Goal: Transaction & Acquisition: Purchase product/service

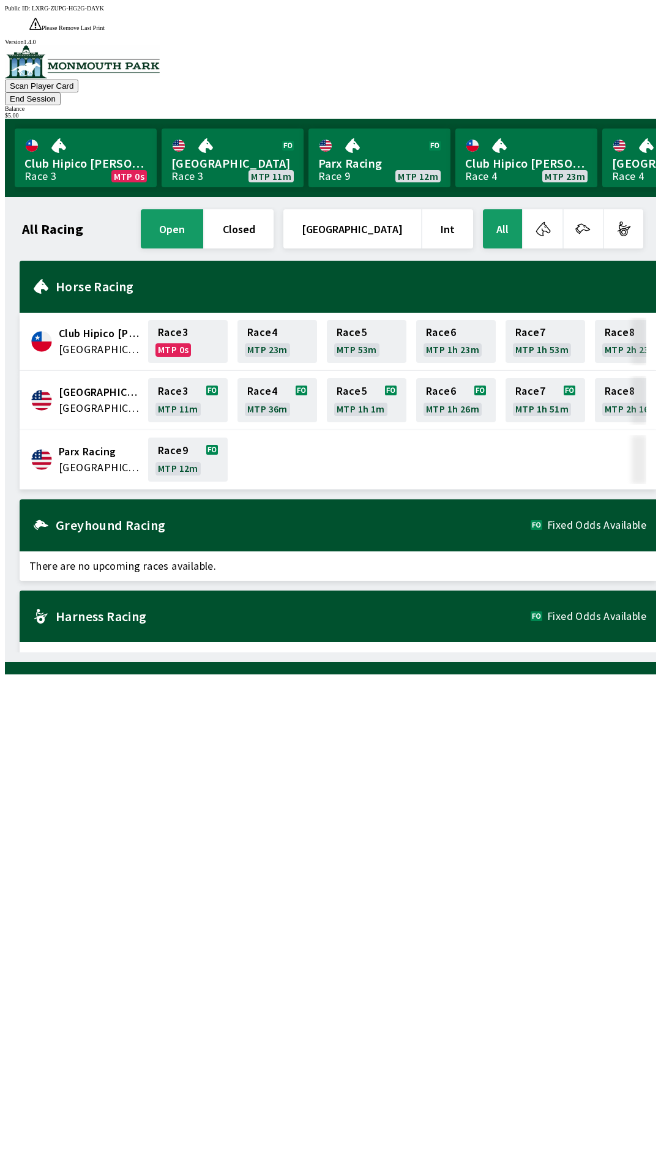
click at [505, 209] on button "All" at bounding box center [502, 228] width 39 height 39
click at [500, 209] on button "All" at bounding box center [502, 228] width 39 height 39
click at [243, 145] on link "[GEOGRAPHIC_DATA] 3 MTP 11m" at bounding box center [233, 158] width 142 height 59
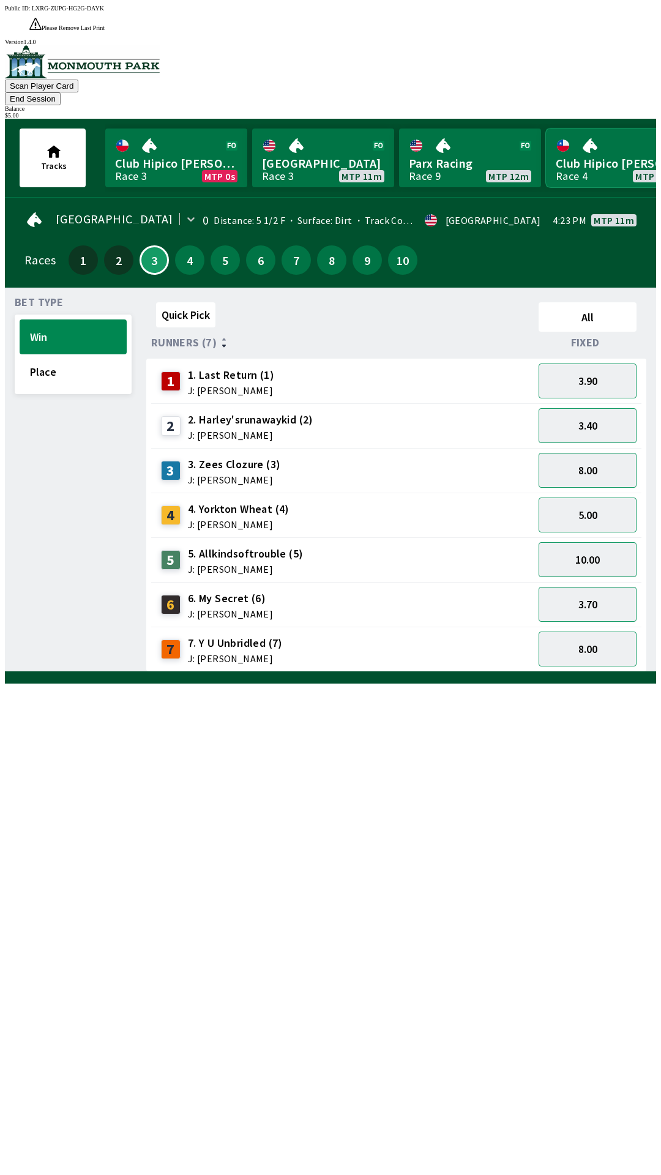
click at [592, 146] on link "Club Hipico [PERSON_NAME] Race 4 MTP 23m" at bounding box center [617, 158] width 142 height 59
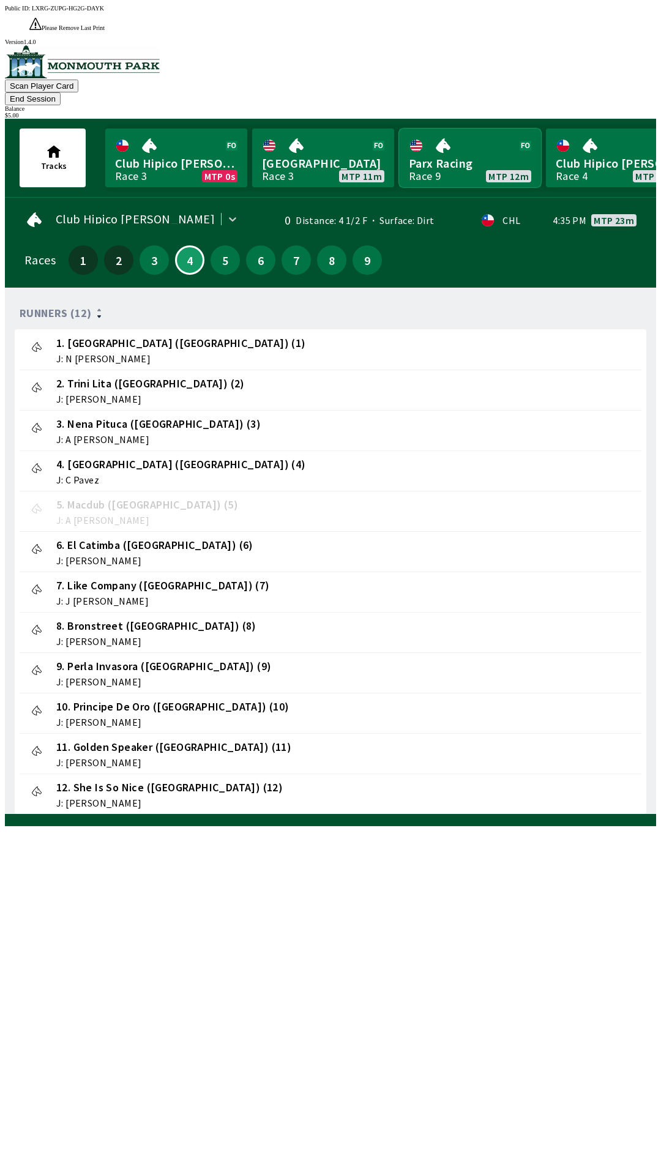
click at [461, 131] on link "Parx Racing Race 9 MTP 12m" at bounding box center [470, 158] width 142 height 59
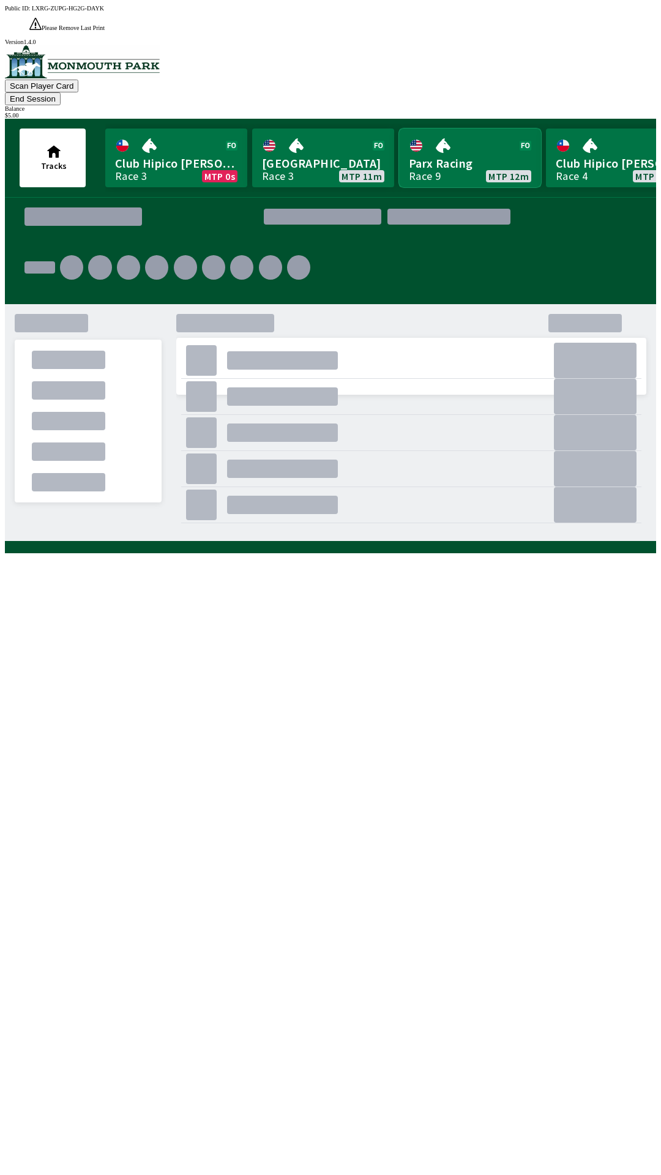
click at [446, 129] on link "Parx Racing Race 9 MTP 12m" at bounding box center [470, 158] width 142 height 59
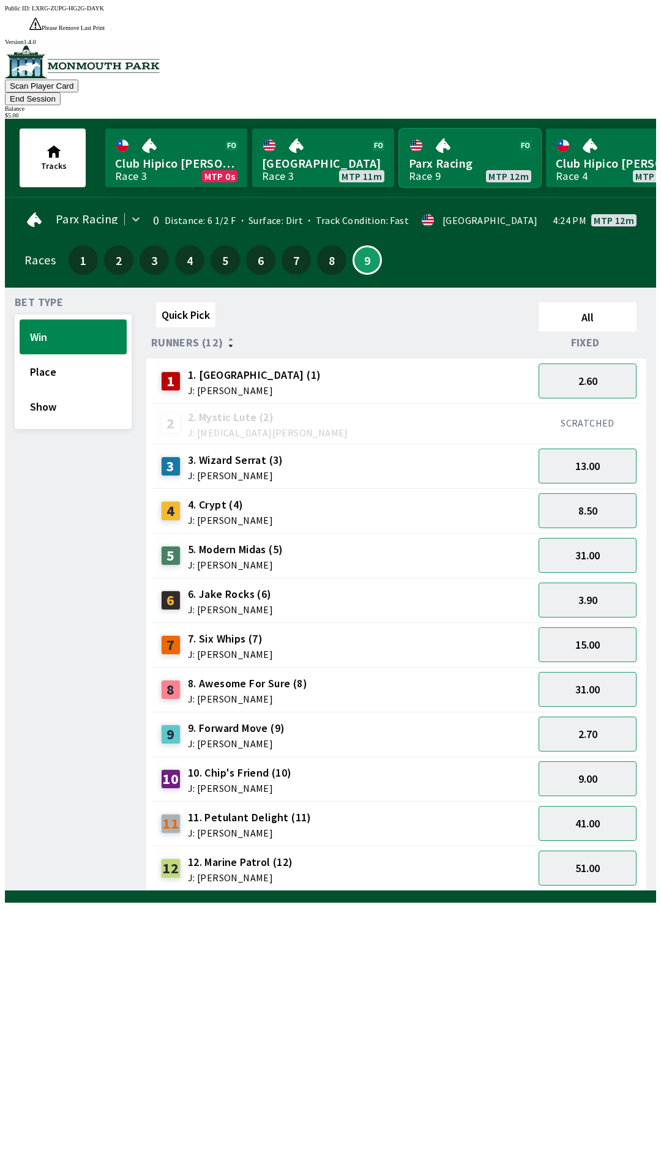
click at [448, 147] on link "Parx Racing Race 9 MTP 12m" at bounding box center [470, 158] width 142 height 59
click at [439, 143] on link "Parx Racing Race 9 MTP 12m" at bounding box center [470, 158] width 142 height 59
click at [438, 138] on link "Parx Racing Race 9 MTP 12m" at bounding box center [470, 158] width 142 height 59
click at [305, 138] on link "[GEOGRAPHIC_DATA] 3 MTP 10m" at bounding box center [323, 158] width 142 height 59
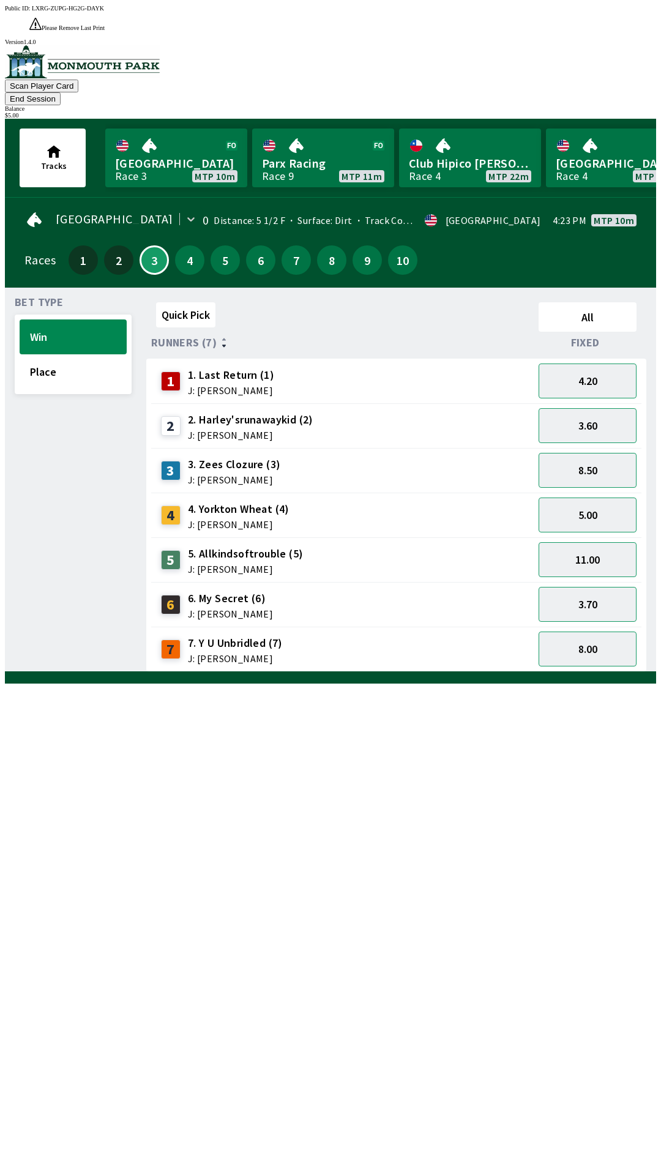
click at [78, 80] on button "Scan Player Card" at bounding box center [41, 86] width 73 height 13
click at [600, 497] on button "5.00" at bounding box center [587, 514] width 98 height 35
click at [599, 537] on div "11.00" at bounding box center [588, 559] width 108 height 45
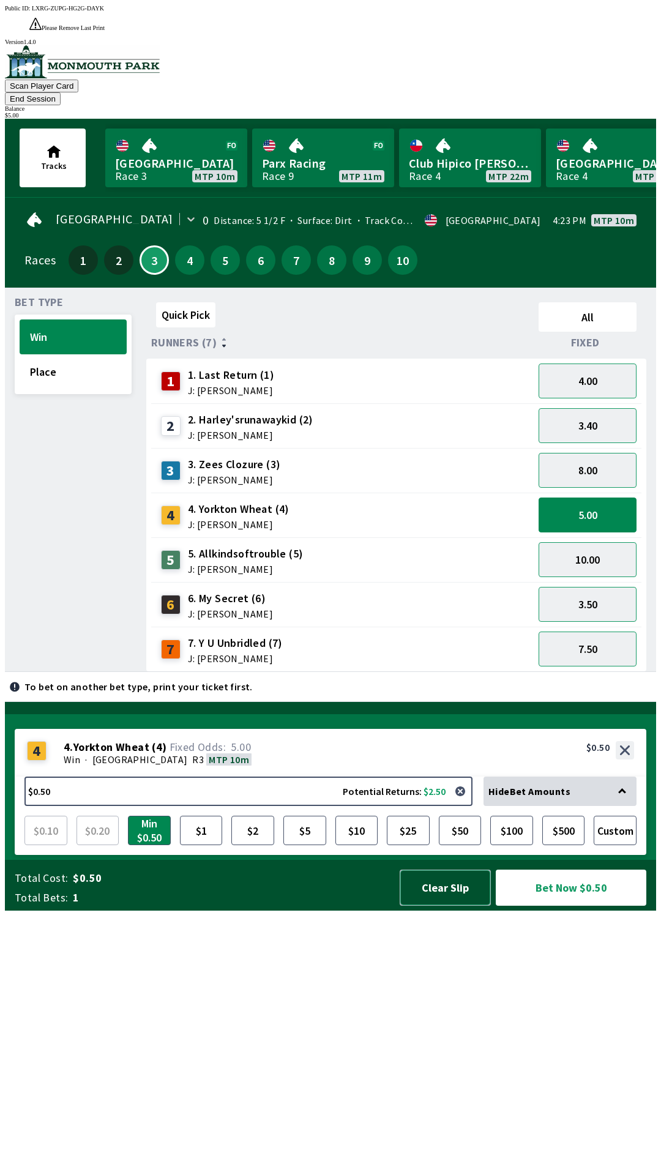
click at [459, 906] on button "Clear Slip" at bounding box center [445, 888] width 91 height 36
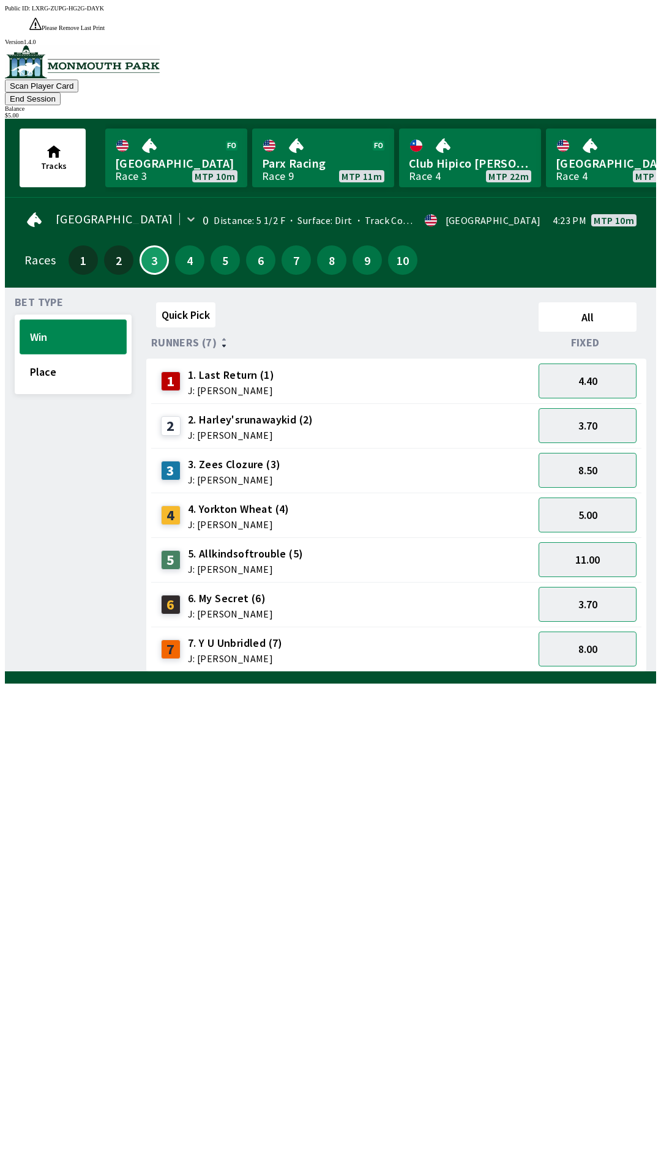
click at [71, 319] on button "Win" at bounding box center [73, 336] width 107 height 35
click at [70, 319] on button "Win" at bounding box center [73, 336] width 107 height 35
click at [602, 497] on button "5.00" at bounding box center [587, 514] width 98 height 35
click at [605, 497] on button "5.00" at bounding box center [587, 514] width 98 height 35
click at [605, 138] on link "[GEOGRAPHIC_DATA] 4 MTP 35m" at bounding box center [617, 158] width 142 height 59
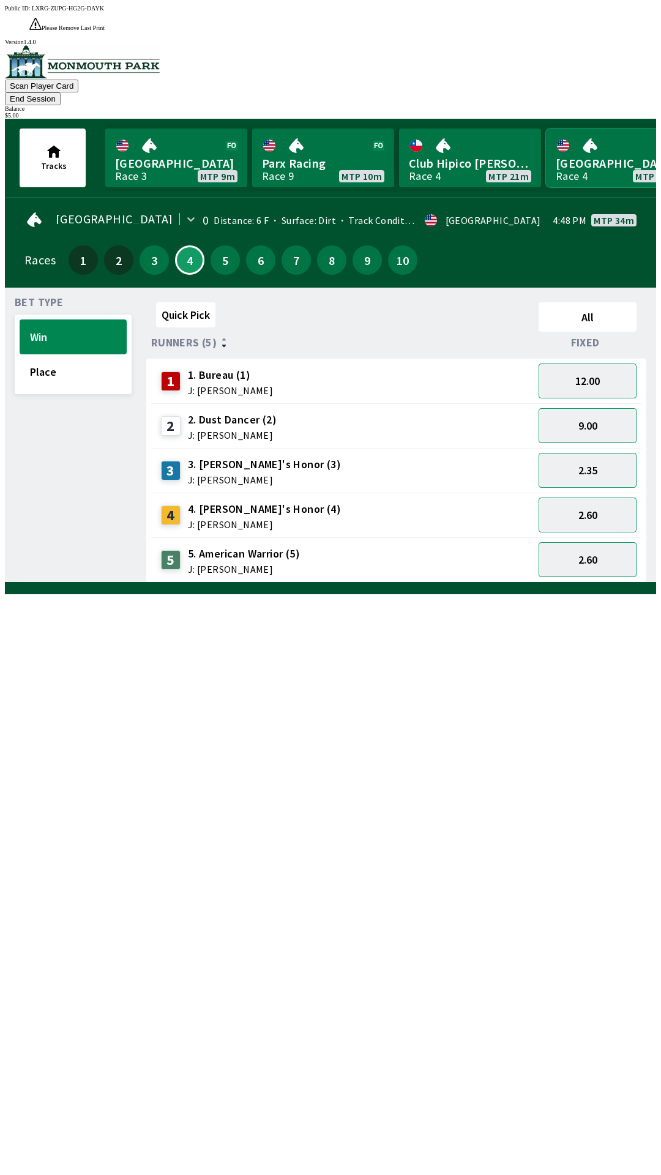
click at [592, 132] on link "[GEOGRAPHIC_DATA] 4 MTP 34m" at bounding box center [617, 158] width 142 height 59
click at [600, 112] on div "$ 5.00" at bounding box center [330, 115] width 651 height 7
click at [607, 112] on div "$ 5.00" at bounding box center [330, 115] width 651 height 7
click at [61, 92] on button "End Session" at bounding box center [33, 98] width 56 height 13
